Goal: Find specific page/section: Find specific page/section

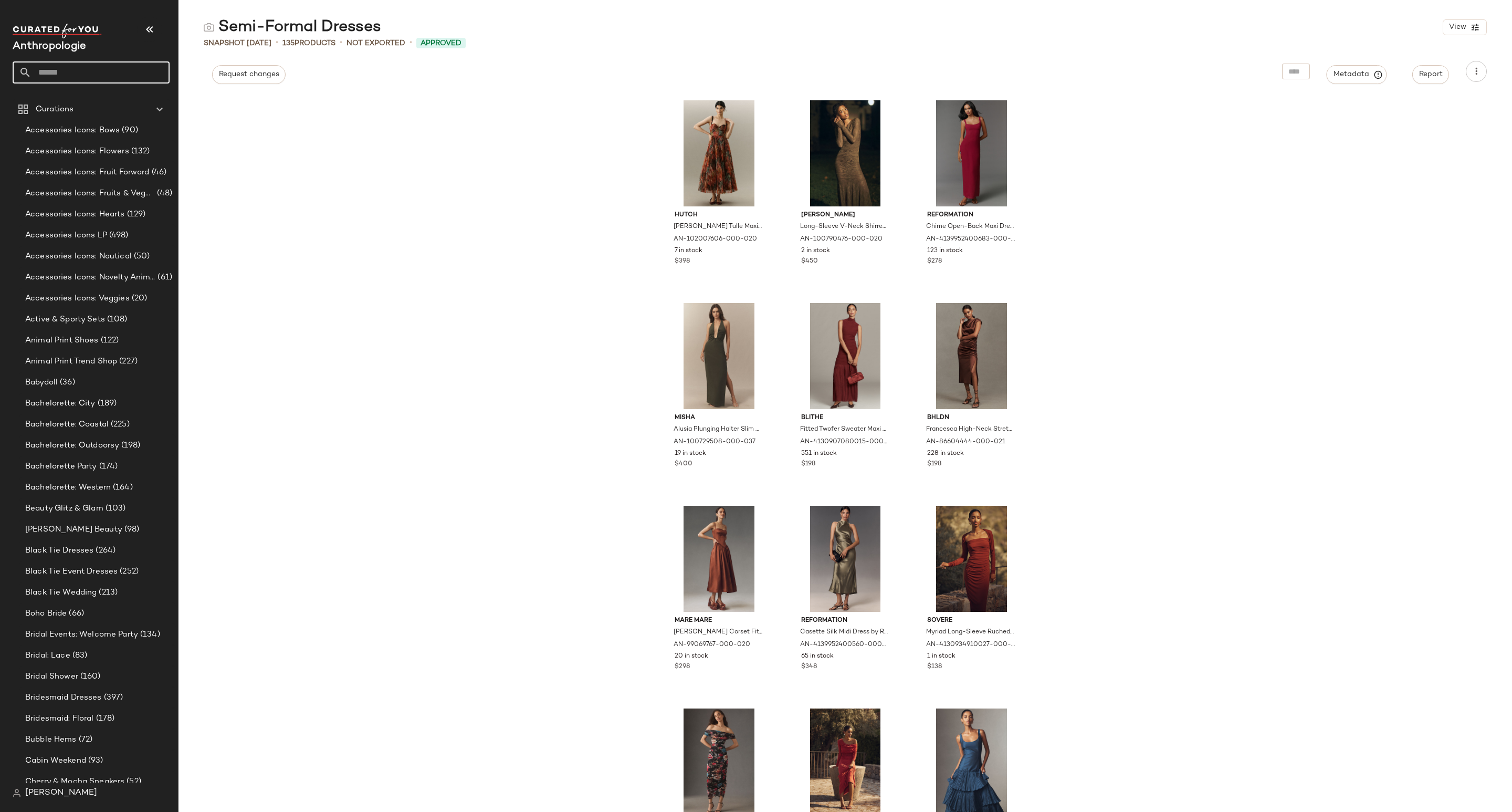
click at [86, 73] on input "text" at bounding box center [100, 72] width 138 height 22
type input "*****"
click at [91, 107] on div "Craft Trend Shop" at bounding box center [90, 103] width 140 height 11
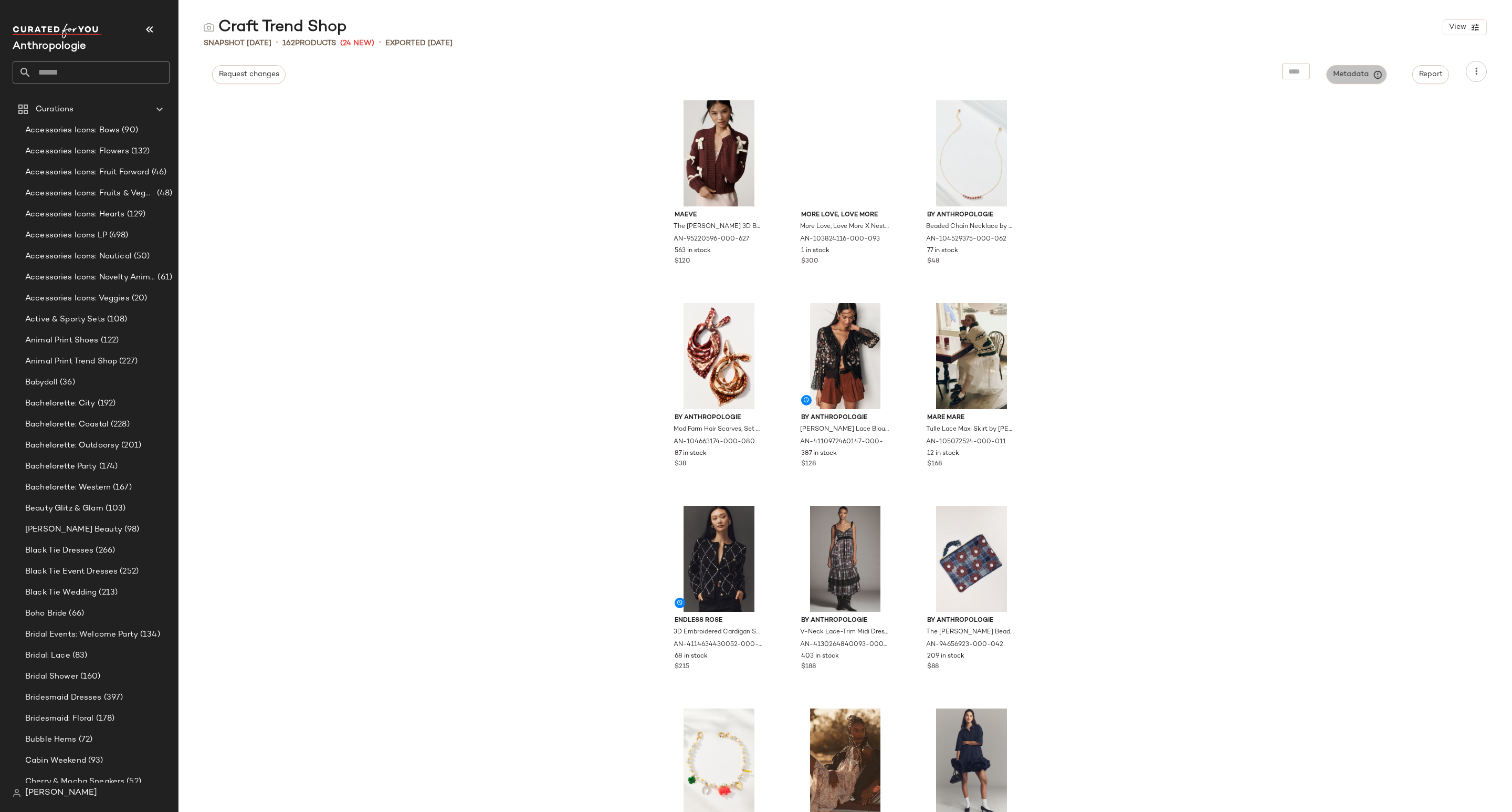
click at [1350, 72] on span "Metadata" at bounding box center [1357, 74] width 48 height 9
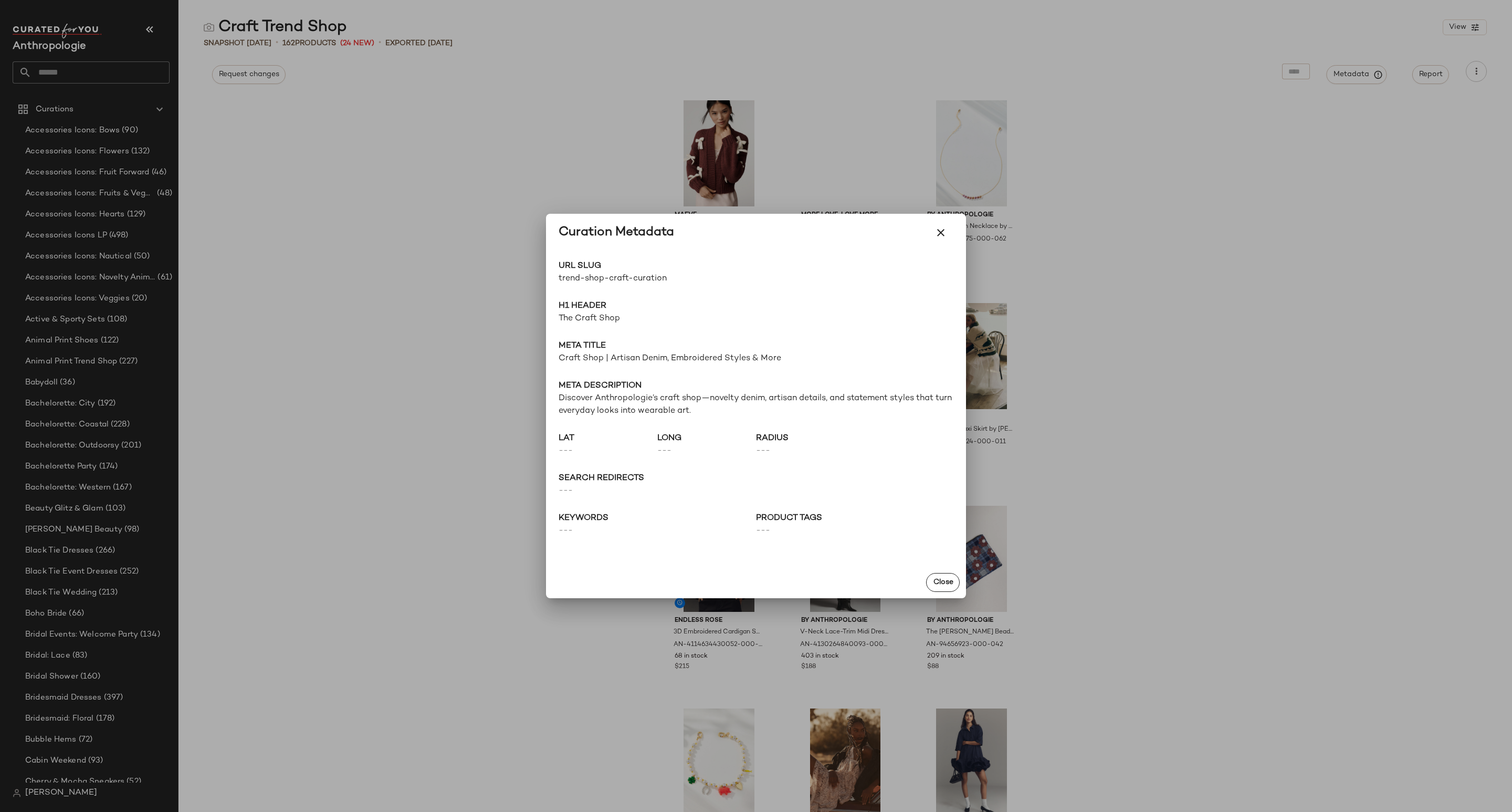
click at [654, 279] on span "trend-shop-craft-curation" at bounding box center [657, 279] width 198 height 13
copy div "trend-shop-craft-curation Go to Shop"
